Goal: Task Accomplishment & Management: Use online tool/utility

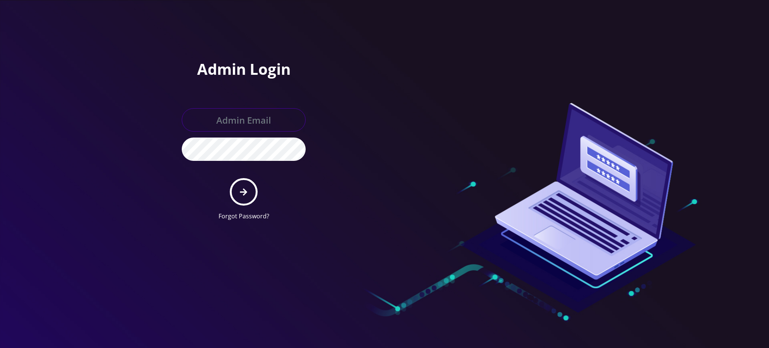
type input "[PERSON_NAME][EMAIL_ADDRESS][DOMAIN_NAME]"
click at [241, 195] on icon "submit" at bounding box center [243, 192] width 7 height 8
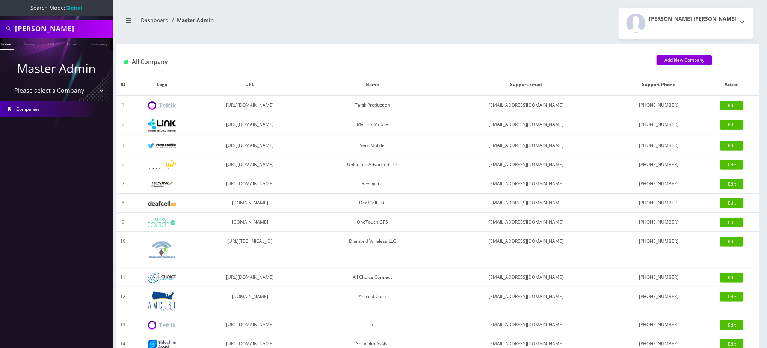
scroll to position [0, 11]
drag, startPoint x: 81, startPoint y: 26, endPoint x: 0, endPoint y: 22, distance: 81.2
click at [0, 22] on div "Victor Shamilov" at bounding box center [56, 29] width 113 height 18
paste input "dodgedartsport1974@yahoo.com"
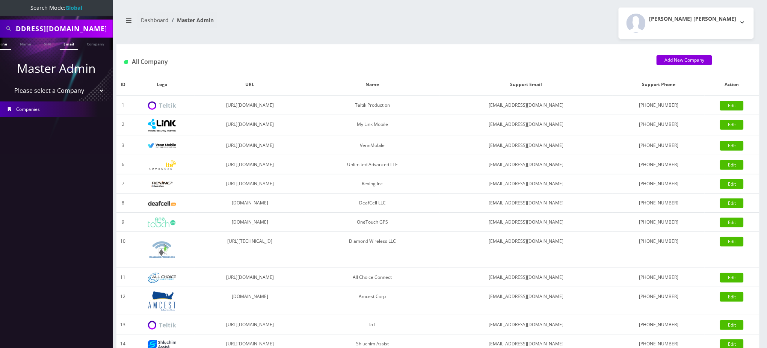
type input "dodgedartsport1974@yahoo.com"
click at [70, 42] on link "Email" at bounding box center [69, 44] width 18 height 12
